Goal: Information Seeking & Learning: Compare options

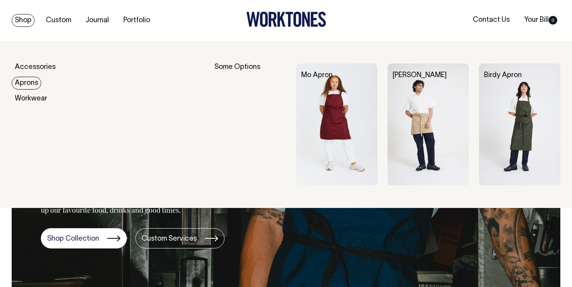
click at [29, 85] on link "Aprons" at bounding box center [27, 83] width 30 height 13
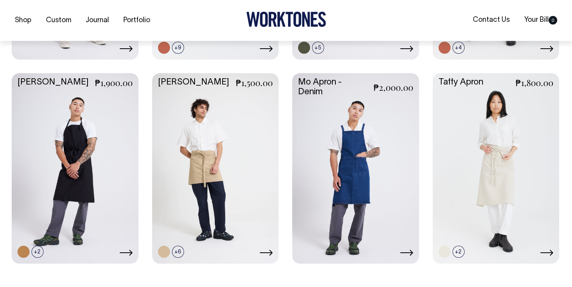
scroll to position [507, 0]
click at [459, 252] on link at bounding box center [458, 251] width 12 height 12
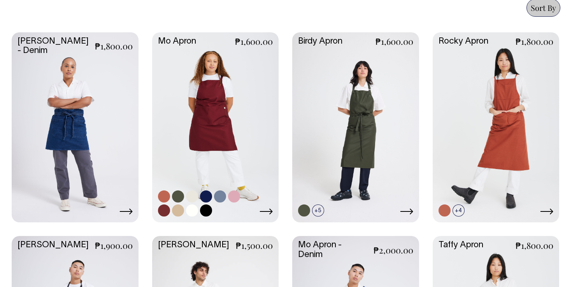
scroll to position [344, 0]
click at [218, 194] on link at bounding box center [220, 196] width 12 height 12
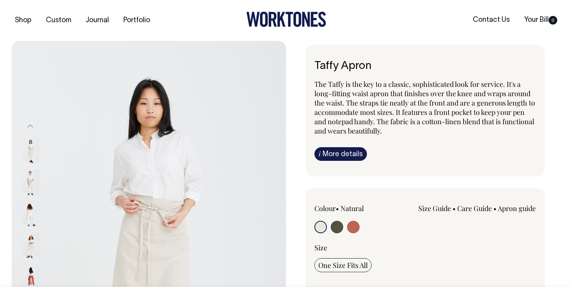
radio input "true"
select select "Olive"
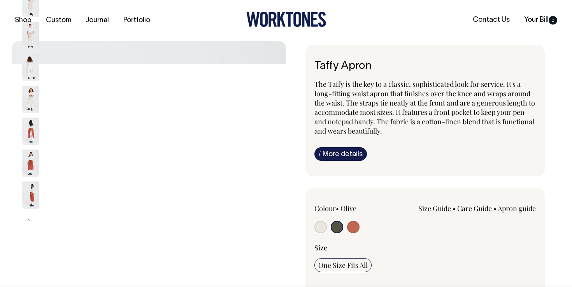
click at [352, 226] on input "radio" at bounding box center [353, 226] width 12 height 12
radio input "true"
select select "Rust"
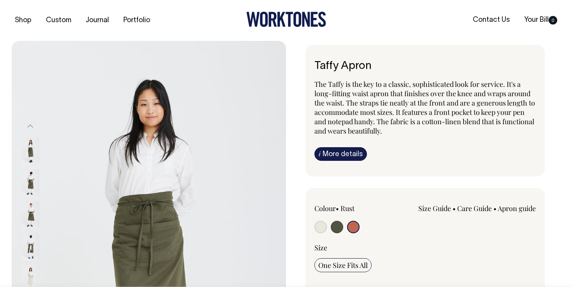
click at [337, 225] on input "radio" at bounding box center [336, 226] width 12 height 12
radio input "true"
select select "Olive"
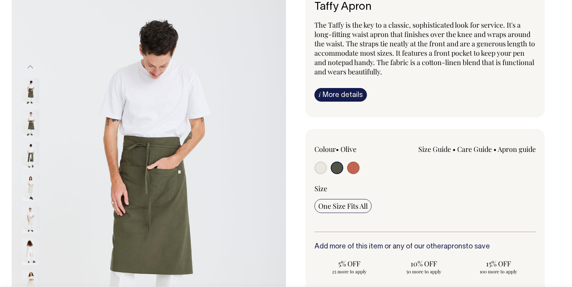
scroll to position [59, 0]
click at [356, 170] on input "radio" at bounding box center [353, 167] width 12 height 12
radio input "true"
select select "Rust"
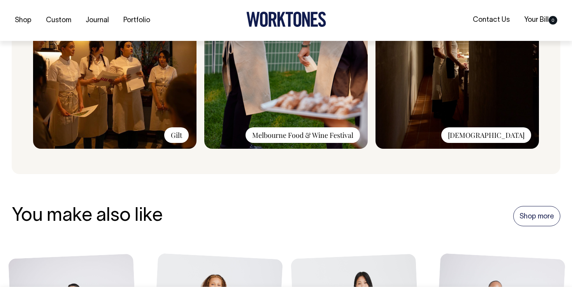
scroll to position [678, 0]
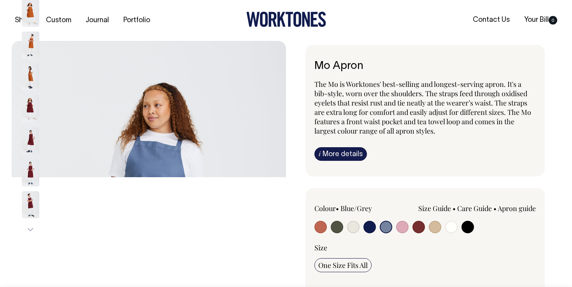
select select "Blue/Grey"
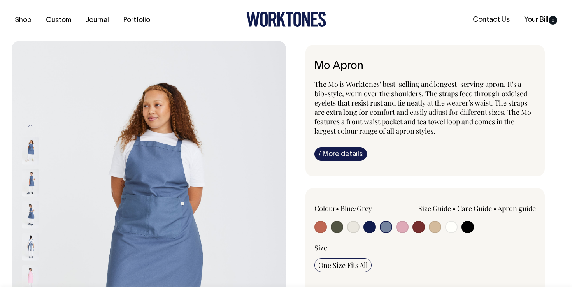
click at [402, 227] on input "radio" at bounding box center [402, 226] width 12 height 12
radio input "true"
select select "Pink"
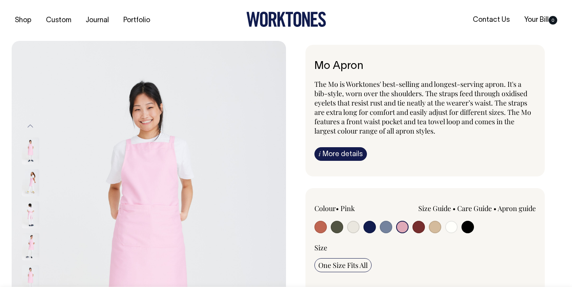
click at [384, 228] on input "radio" at bounding box center [385, 226] width 12 height 12
radio input "true"
select select "Blue/Grey"
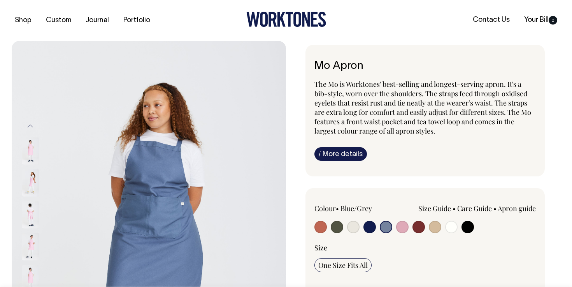
click at [371, 227] on input "radio" at bounding box center [369, 226] width 12 height 12
radio input "true"
select select "Dark Navy"
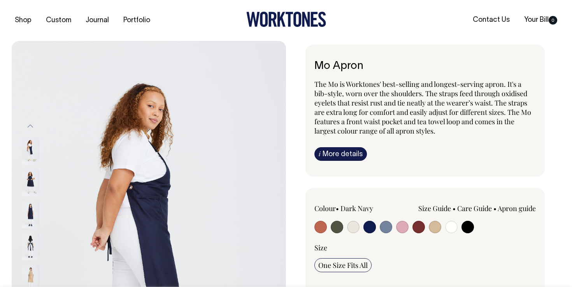
click at [385, 227] on input "radio" at bounding box center [385, 226] width 12 height 12
radio input "true"
select select "Blue/Grey"
